Goal: Task Accomplishment & Management: Manage account settings

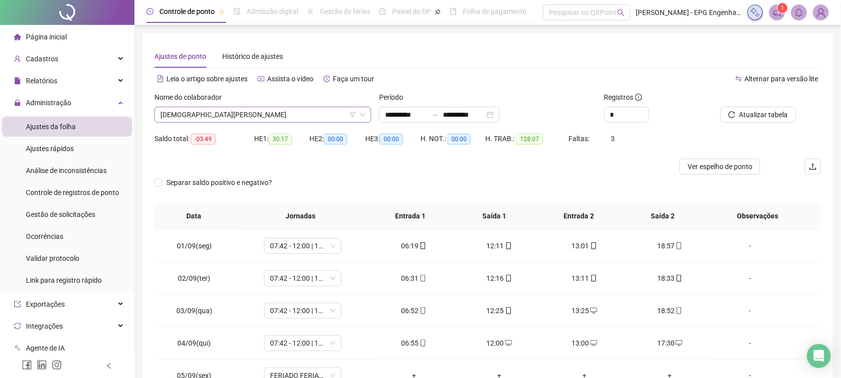
click at [243, 121] on span "[DEMOGRAPHIC_DATA][PERSON_NAME]" at bounding box center [262, 114] width 205 height 15
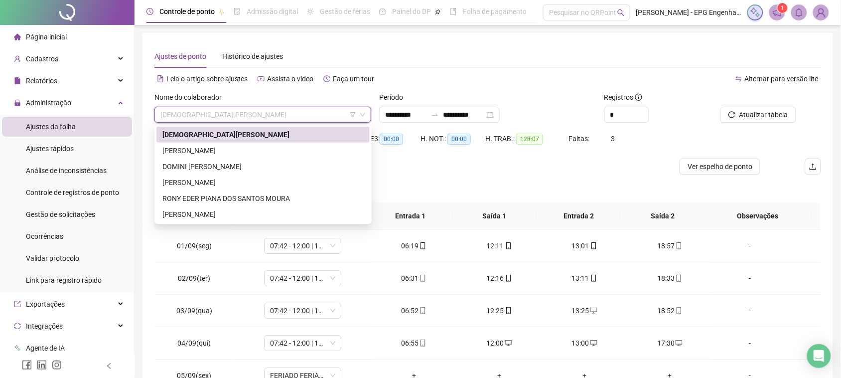
click at [240, 138] on div "[DEMOGRAPHIC_DATA][PERSON_NAME]" at bounding box center [262, 134] width 201 height 11
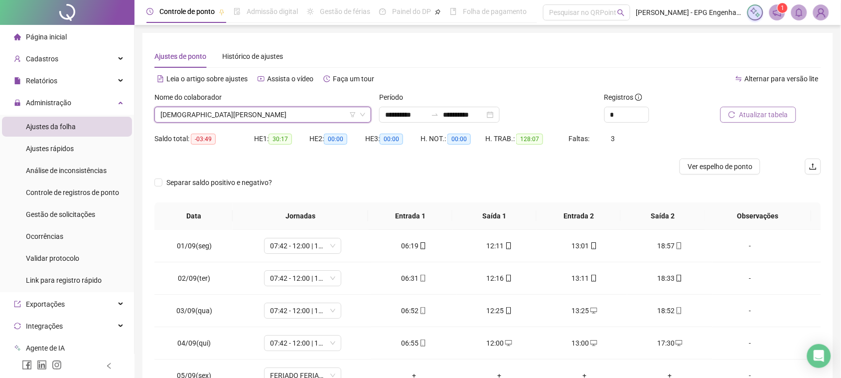
click at [792, 115] on button "Atualizar tabela" at bounding box center [758, 115] width 76 height 16
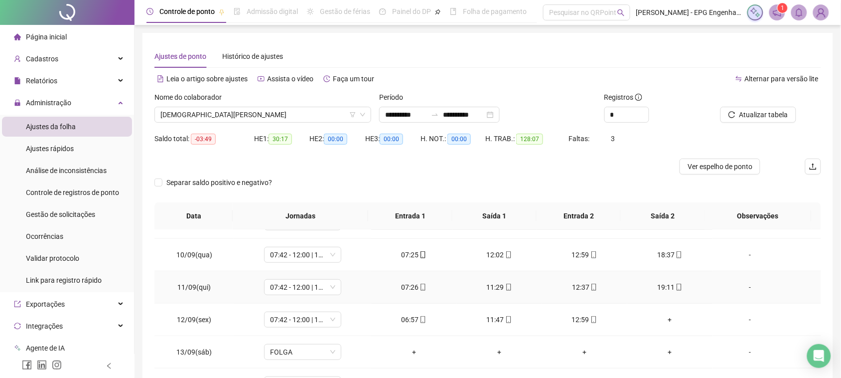
scroll to position [311, 0]
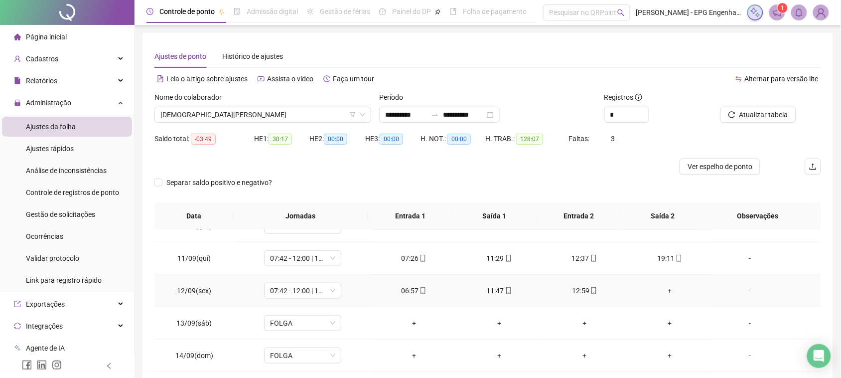
click at [580, 286] on div "12:59" at bounding box center [584, 290] width 69 height 11
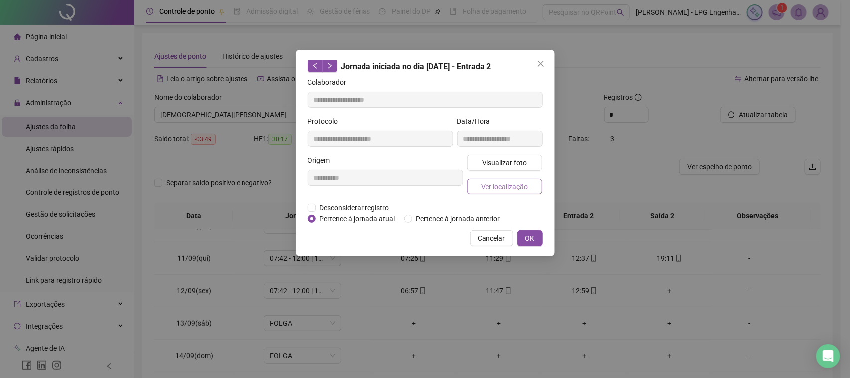
click at [504, 182] on span "Ver localização" at bounding box center [504, 186] width 47 height 11
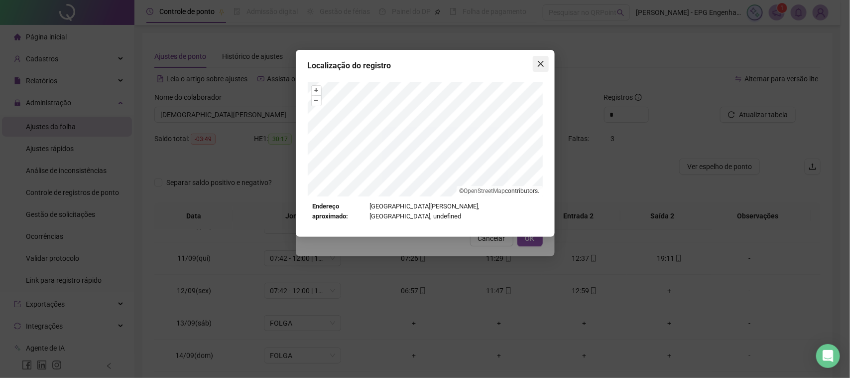
click at [544, 66] on icon "close" at bounding box center [541, 64] width 8 height 8
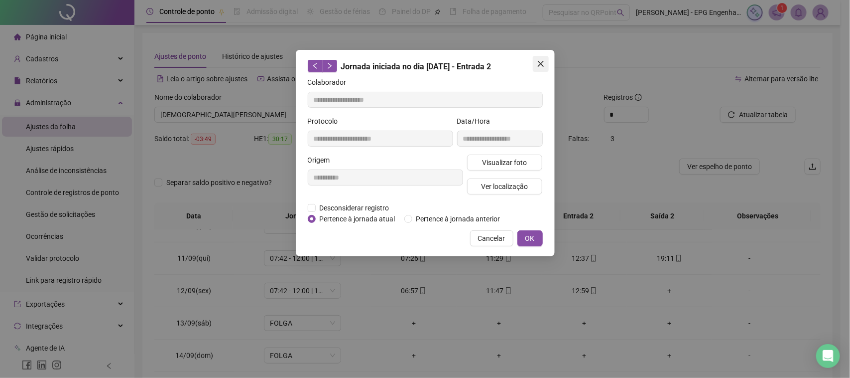
click at [541, 71] on button "Close" at bounding box center [541, 64] width 16 height 16
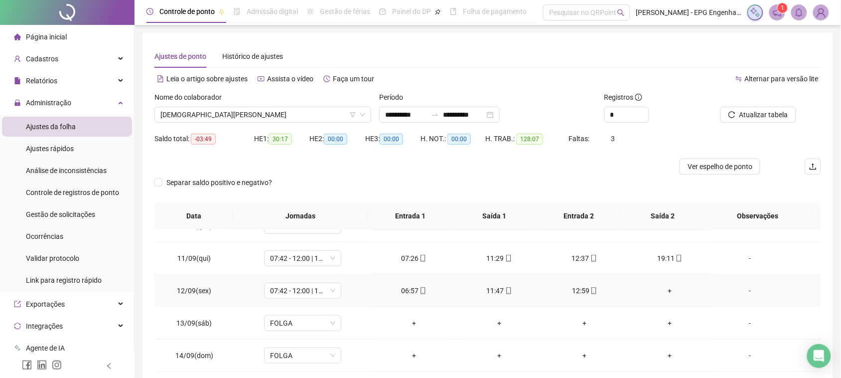
click at [658, 289] on div "+" at bounding box center [669, 290] width 69 height 11
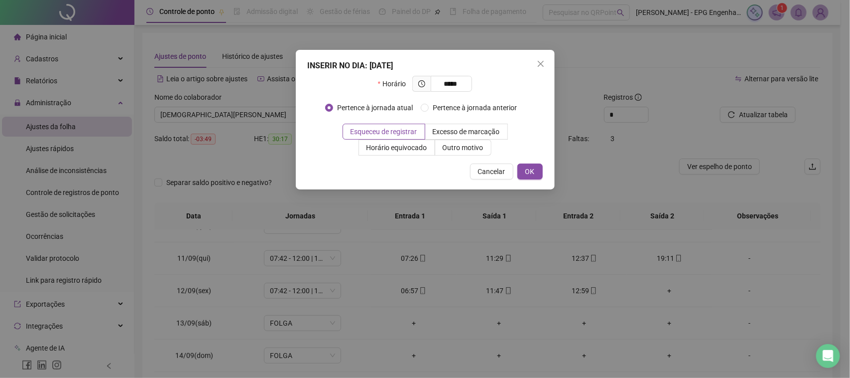
type input "*****"
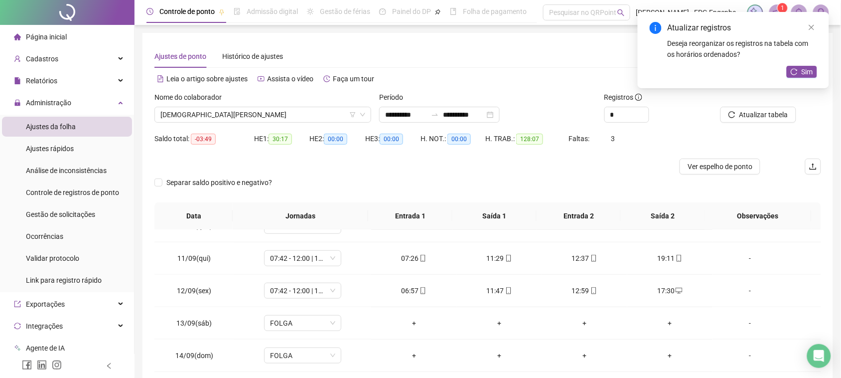
click at [803, 79] on div "Atualizar registros Deseja reorganizar os registros na tabela com os horários o…" at bounding box center [733, 50] width 191 height 76
click at [803, 71] on span "Sim" at bounding box center [807, 71] width 11 height 11
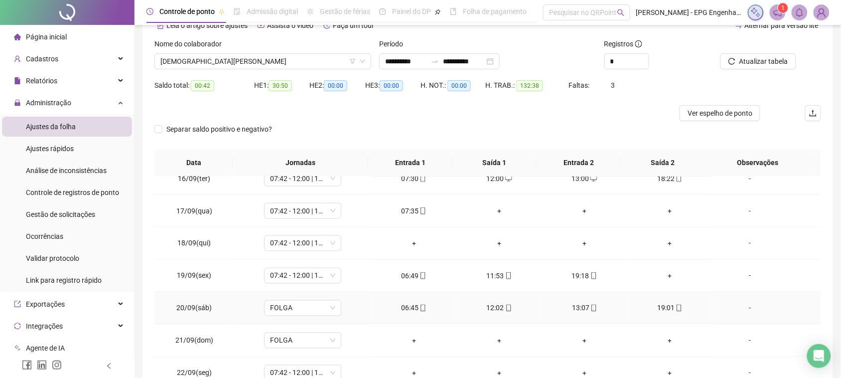
scroll to position [120, 0]
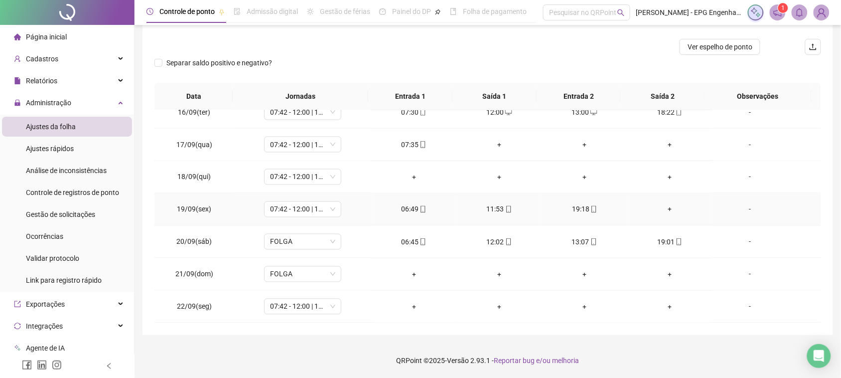
click at [664, 209] on div "+" at bounding box center [669, 209] width 69 height 11
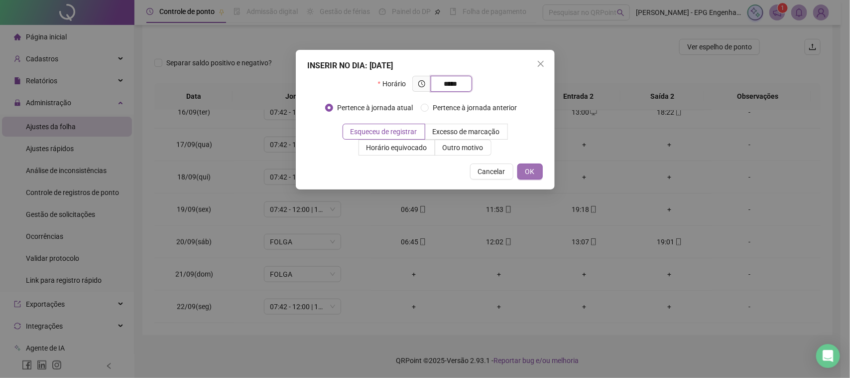
type input "*****"
click at [527, 173] on span "OK" at bounding box center [530, 171] width 9 height 11
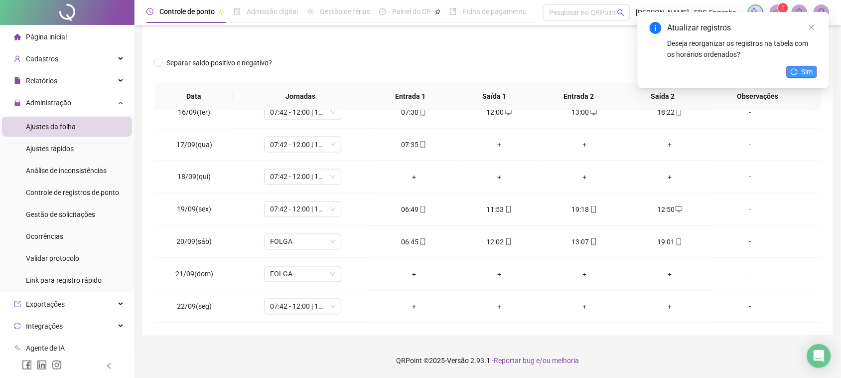
click at [801, 68] on button "Sim" at bounding box center [802, 72] width 30 height 12
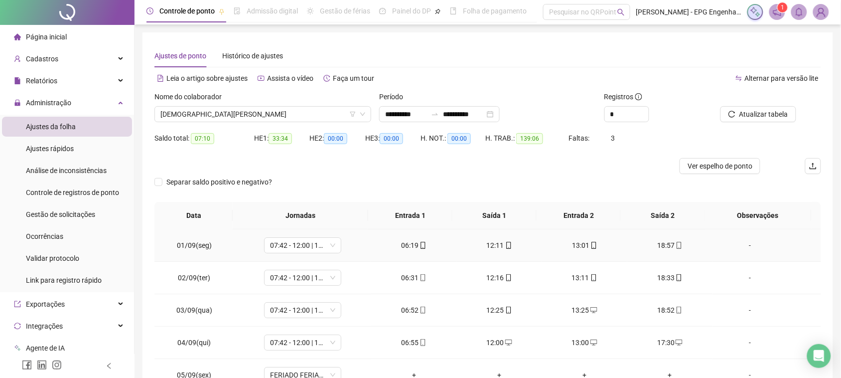
scroll to position [0, 0]
click at [270, 110] on span "[DEMOGRAPHIC_DATA][PERSON_NAME]" at bounding box center [262, 114] width 205 height 15
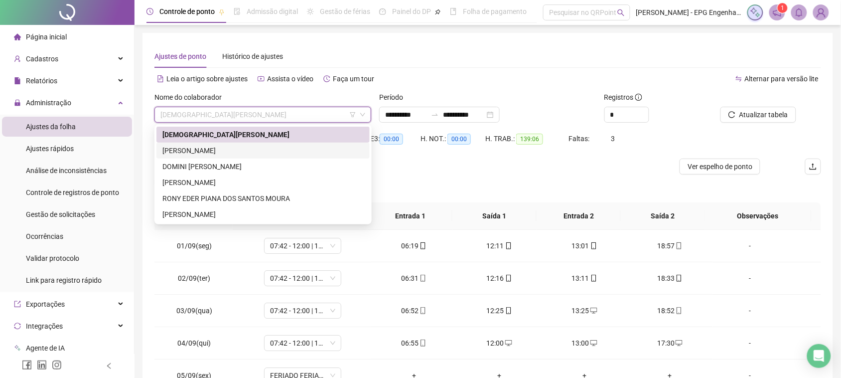
click at [253, 145] on div "[PERSON_NAME]" at bounding box center [262, 150] width 201 height 11
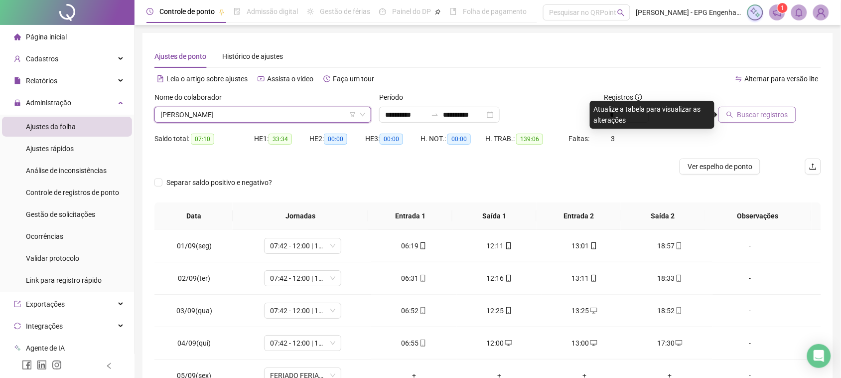
click at [733, 113] on icon "search" at bounding box center [729, 114] width 7 height 7
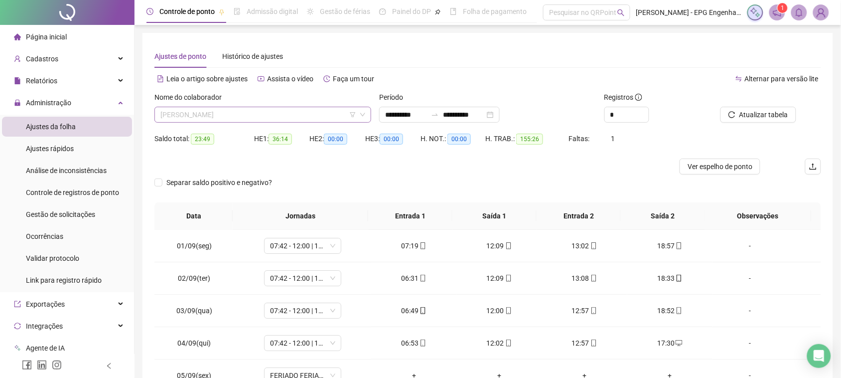
click at [309, 115] on span "[PERSON_NAME]" at bounding box center [262, 114] width 205 height 15
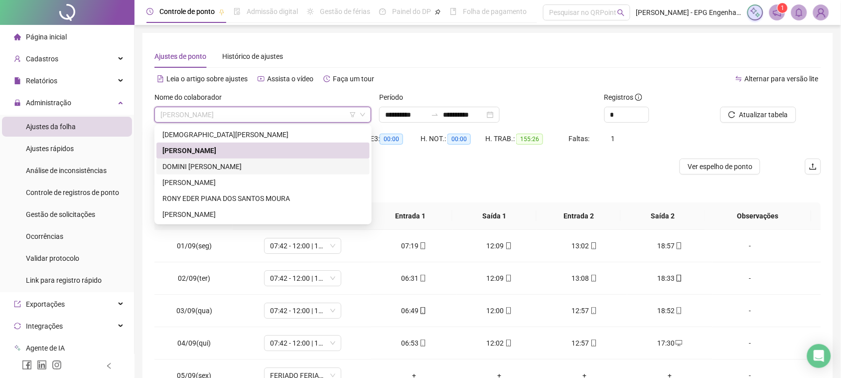
click at [258, 168] on div "DOMINI [PERSON_NAME]" at bounding box center [262, 166] width 201 height 11
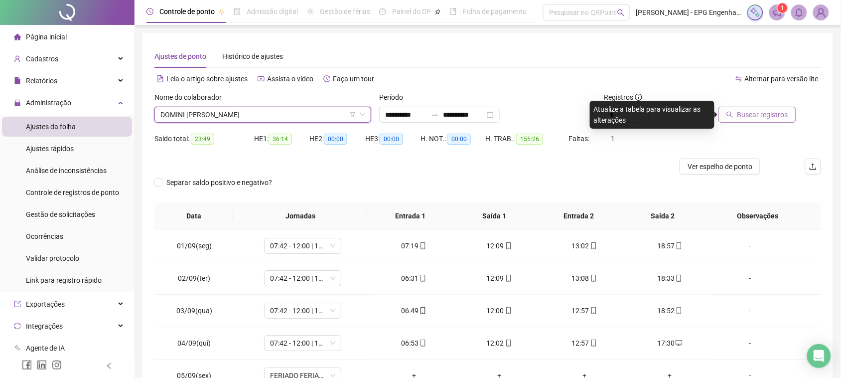
click at [766, 117] on span "Buscar registros" at bounding box center [762, 114] width 51 height 11
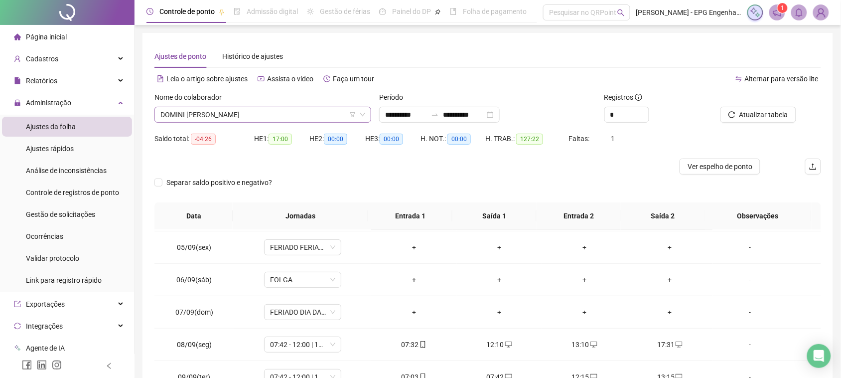
click at [270, 110] on span "DOMINI [PERSON_NAME]" at bounding box center [262, 114] width 205 height 15
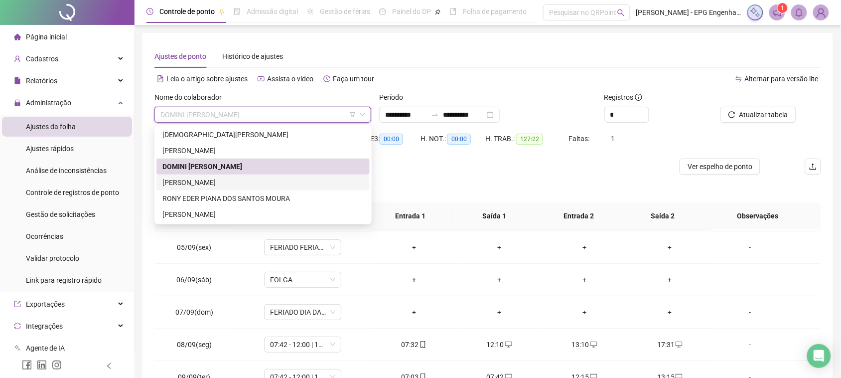
click at [247, 177] on div "[PERSON_NAME]" at bounding box center [262, 182] width 201 height 11
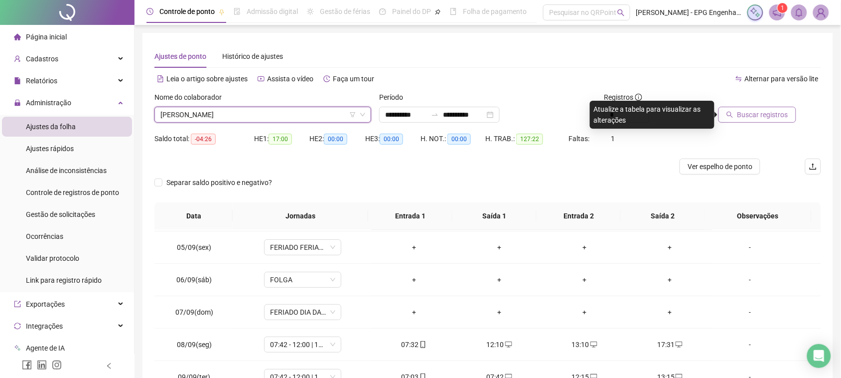
click at [744, 113] on span "Buscar registros" at bounding box center [762, 114] width 51 height 11
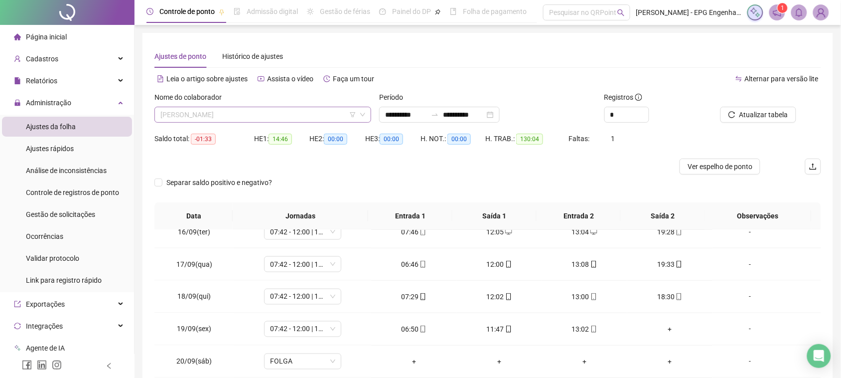
click at [307, 108] on span "[PERSON_NAME]" at bounding box center [262, 114] width 205 height 15
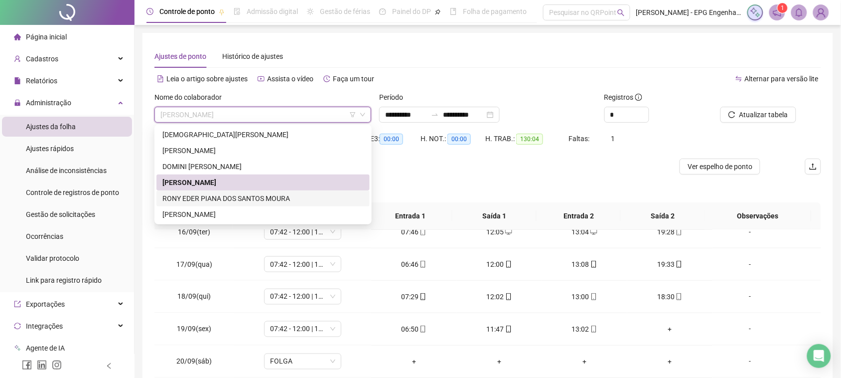
click at [267, 200] on div "RONY EDER PIANA DOS SANTOS MOURA" at bounding box center [262, 198] width 201 height 11
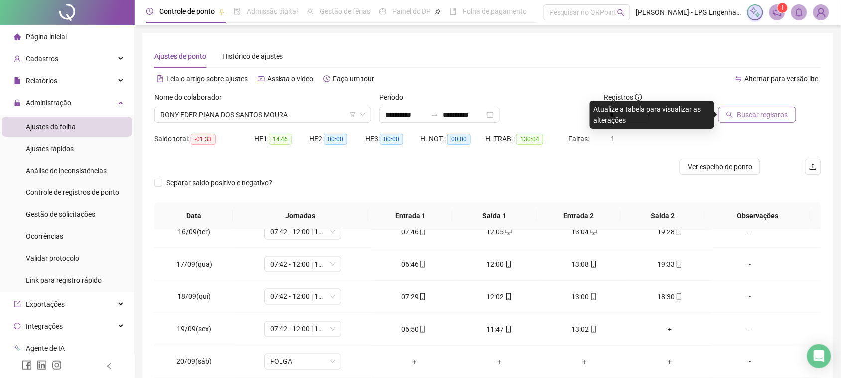
click at [742, 117] on span "Buscar registros" at bounding box center [762, 114] width 51 height 11
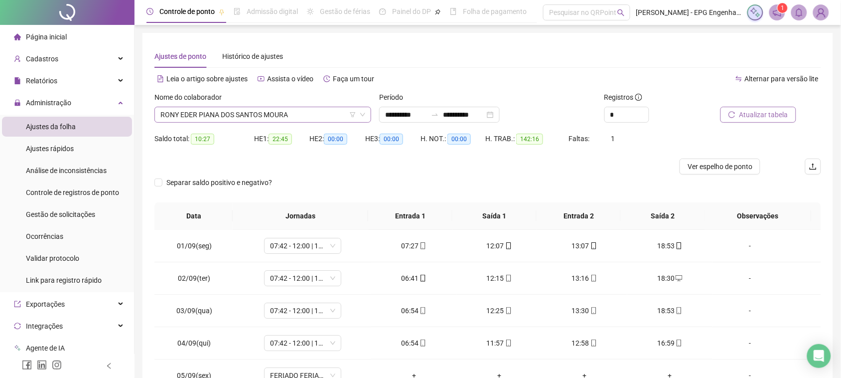
click at [226, 118] on span "RONY EDER PIANA DOS SANTOS MOURA" at bounding box center [262, 114] width 205 height 15
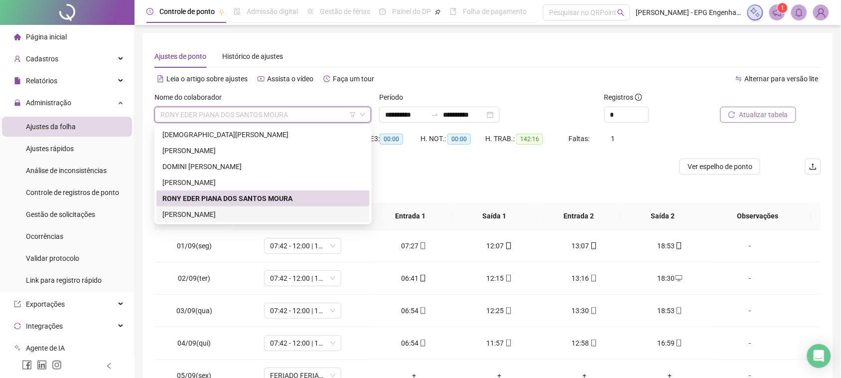
click at [244, 208] on div "[PERSON_NAME]" at bounding box center [262, 214] width 213 height 16
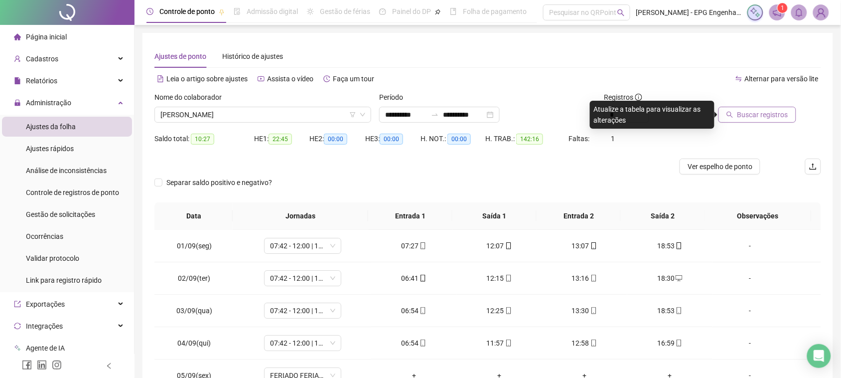
click at [755, 117] on span "Buscar registros" at bounding box center [762, 114] width 51 height 11
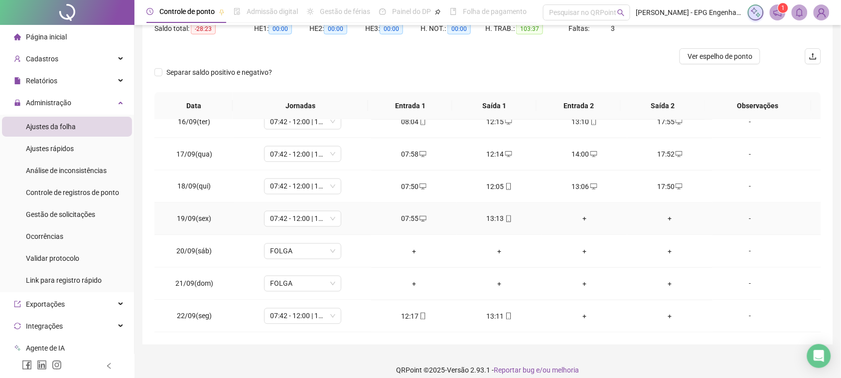
scroll to position [120, 0]
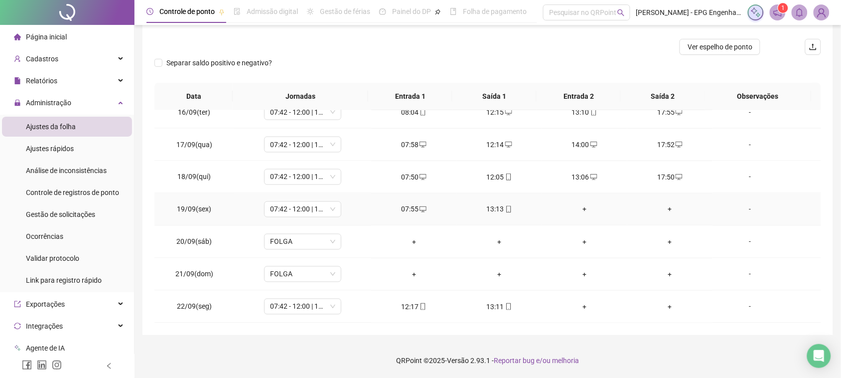
click at [575, 206] on div "+" at bounding box center [584, 209] width 69 height 11
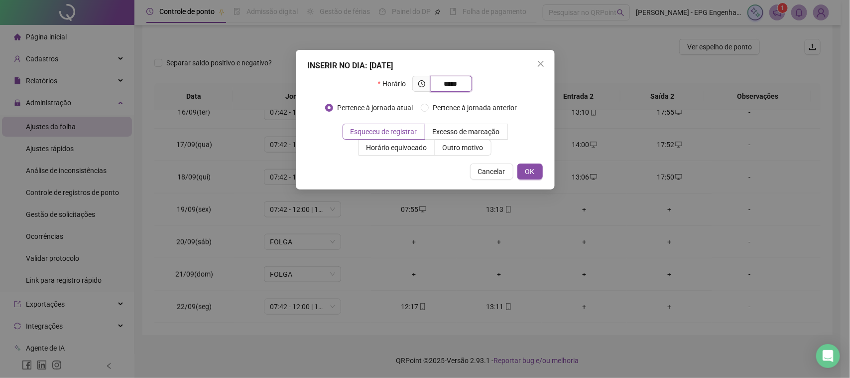
type input "*****"
click at [516, 162] on div "INSERIR NO DIA : [DATE] Horário ***** Pertence à jornada atual Pertence à jorna…" at bounding box center [425, 119] width 259 height 139
click at [522, 170] on button "OK" at bounding box center [530, 171] width 25 height 16
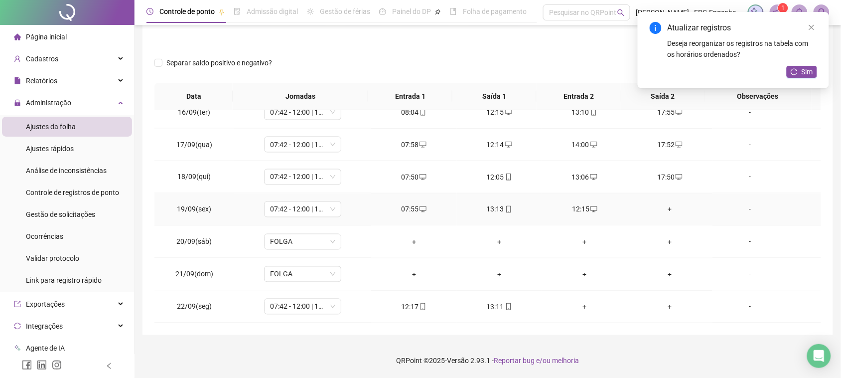
click at [665, 210] on div "+" at bounding box center [669, 209] width 69 height 11
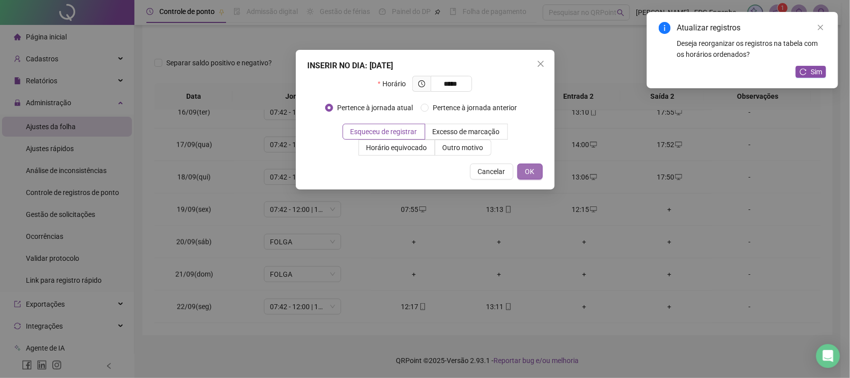
type input "*****"
click at [532, 178] on button "OK" at bounding box center [530, 171] width 25 height 16
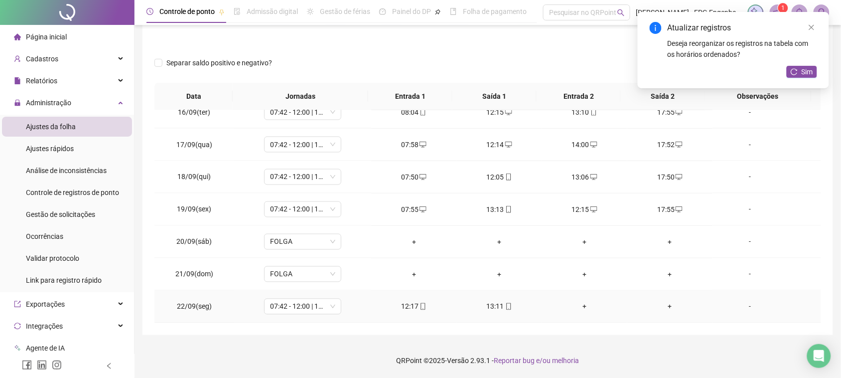
click at [574, 304] on div "+" at bounding box center [584, 306] width 69 height 11
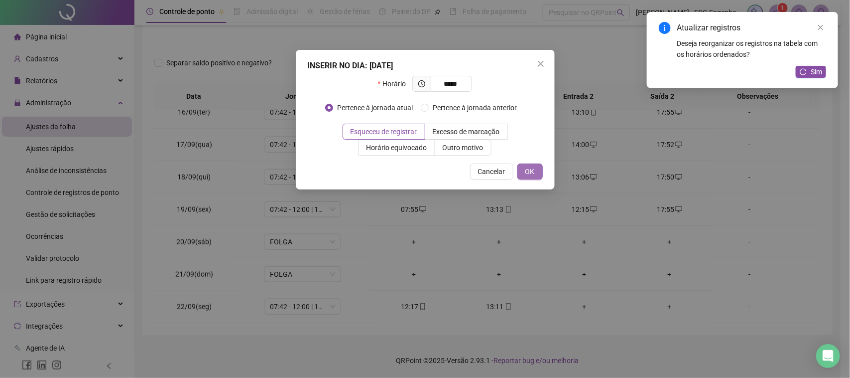
type input "*****"
click at [527, 166] on span "OK" at bounding box center [530, 171] width 9 height 11
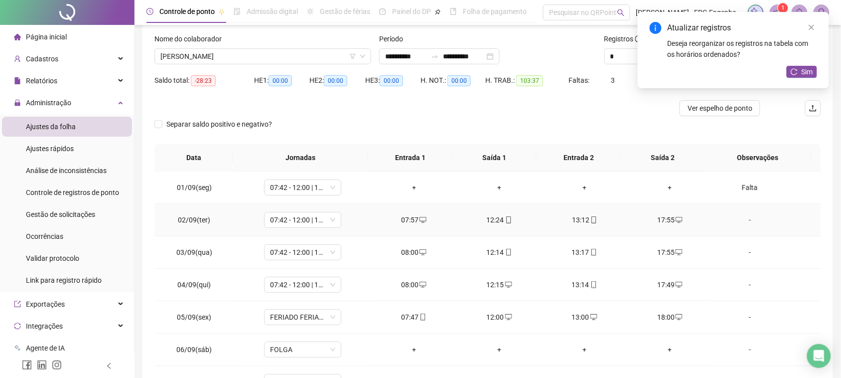
scroll to position [0, 0]
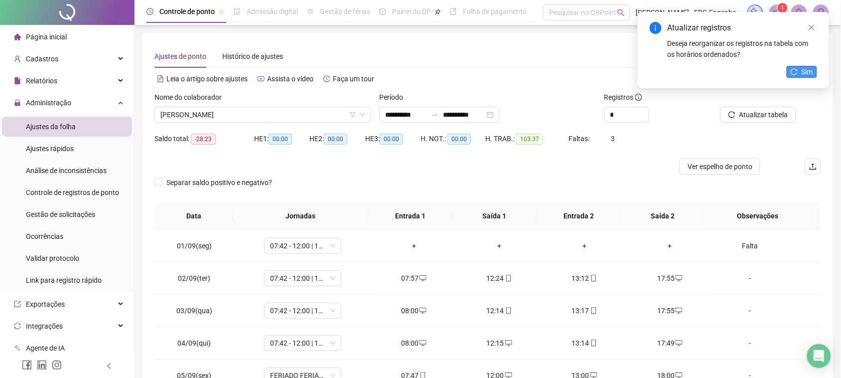
click at [806, 70] on span "Sim" at bounding box center [807, 71] width 11 height 11
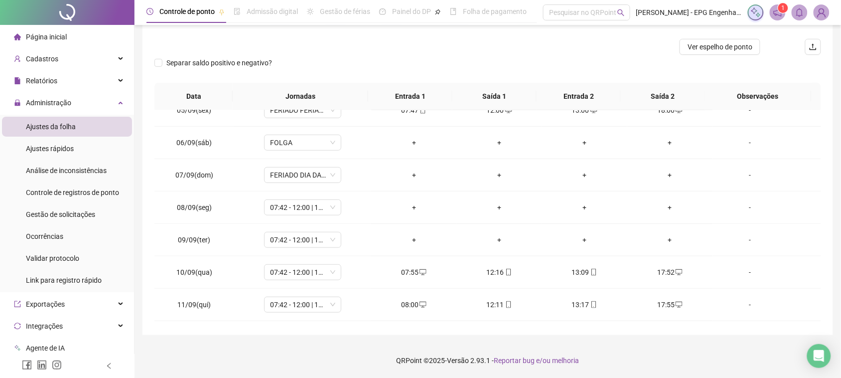
scroll to position [128, 0]
